Goal: Task Accomplishment & Management: Complete application form

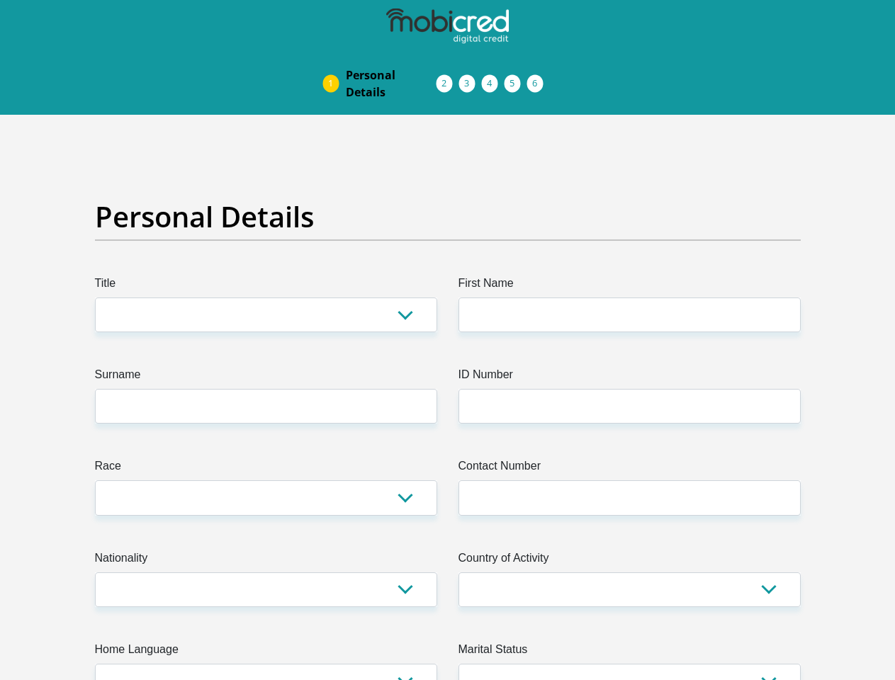
click at [0, 0] on img at bounding box center [0, 0] width 0 height 0
click at [334, 61] on link "Personal Details" at bounding box center [390, 83] width 113 height 45
drag, startPoint x: 0, startPoint y: 0, endPoint x: 7, endPoint y: 7, distance: 10.0
click at [448, 78] on link "Acceptance of Services" at bounding box center [459, 83] width 23 height 11
click at [0, 0] on span "Documents" at bounding box center [0, 0] width 0 height 0
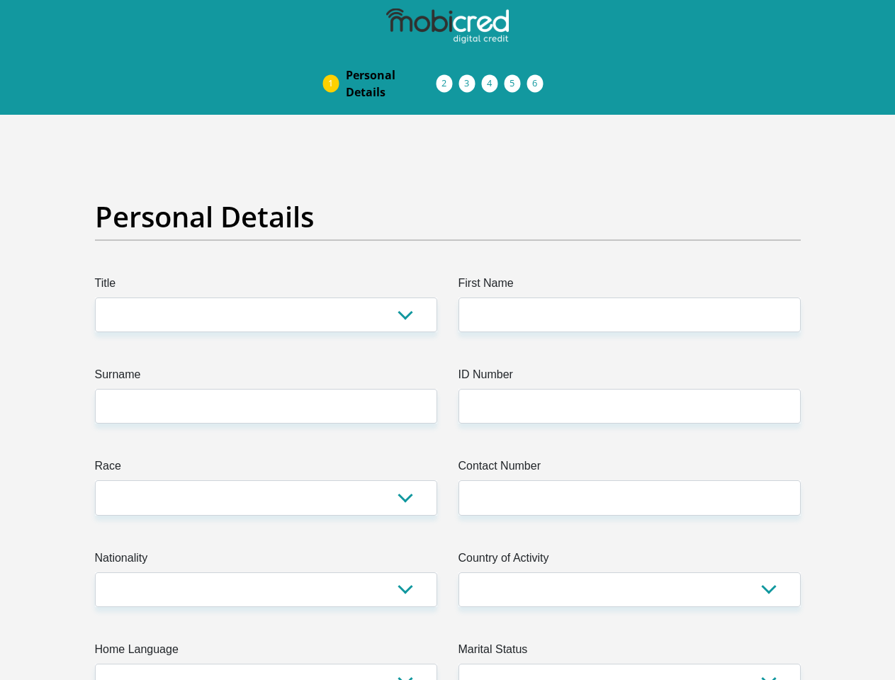
click at [516, 78] on link "Debicheck Mandate" at bounding box center [504, 83] width 23 height 11
click at [538, 78] on link "Curata Authentication" at bounding box center [527, 83] width 23 height 11
click at [561, 78] on link "Pre Agreement Signoff" at bounding box center [549, 83] width 23 height 11
